Goal: Navigation & Orientation: Find specific page/section

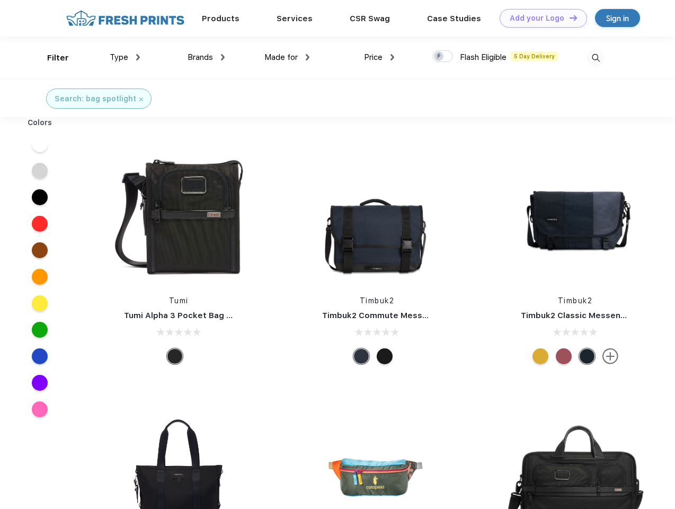
click at [540, 18] on link "Add your Logo Design Tool" at bounding box center [543, 18] width 87 height 19
click at [0, 0] on div "Design Tool" at bounding box center [0, 0] width 0 height 0
click at [569, 17] on link "Add your Logo Design Tool" at bounding box center [543, 18] width 87 height 19
click at [51, 58] on div "Filter" at bounding box center [58, 58] width 22 height 12
click at [125, 57] on span "Type" at bounding box center [119, 57] width 19 height 10
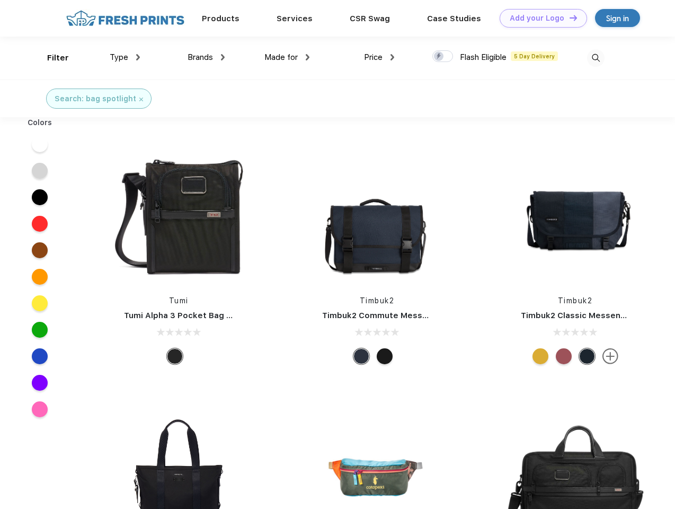
click at [206, 57] on span "Brands" at bounding box center [200, 57] width 25 height 10
click at [287, 57] on span "Made for" at bounding box center [280, 57] width 33 height 10
click at [380, 57] on span "Price" at bounding box center [373, 57] width 19 height 10
click at [443, 57] on div at bounding box center [443, 56] width 21 height 12
click at [439, 57] on input "checkbox" at bounding box center [436, 53] width 7 height 7
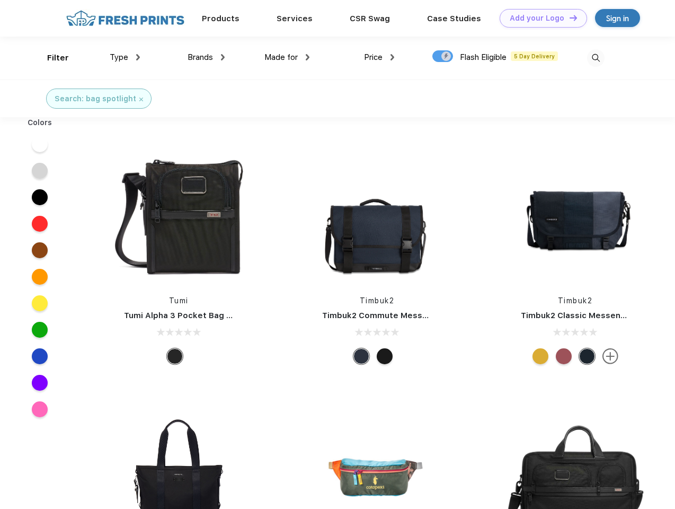
click at [596, 58] on img at bounding box center [595, 57] width 17 height 17
